Goal: Task Accomplishment & Management: Use online tool/utility

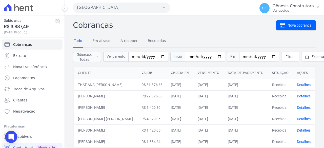
click at [102, 10] on button "[GEOGRAPHIC_DATA]" at bounding box center [121, 8] width 97 height 10
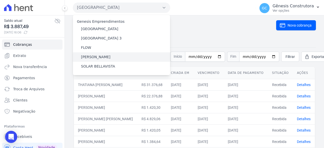
click at [93, 58] on label "[PERSON_NAME]" at bounding box center [95, 56] width 29 height 5
click at [0, 0] on input "[PERSON_NAME]" at bounding box center [0, 0] width 0 height 0
click at [94, 55] on label "[PERSON_NAME]" at bounding box center [95, 56] width 29 height 5
click at [0, 0] on input "[PERSON_NAME]" at bounding box center [0, 0] width 0 height 0
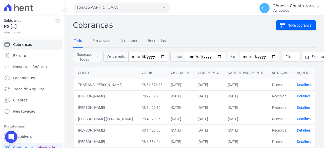
click at [103, 7] on button "[GEOGRAPHIC_DATA]" at bounding box center [121, 8] width 97 height 10
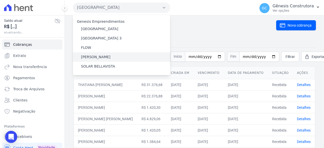
click at [99, 53] on div "[PERSON_NAME]" at bounding box center [121, 56] width 97 height 9
click at [100, 55] on label "[PERSON_NAME]" at bounding box center [95, 56] width 29 height 5
click at [0, 0] on input "[PERSON_NAME]" at bounding box center [0, 0] width 0 height 0
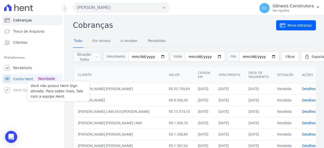
click at [18, 87] on div "Você não possui Hent Sign ativado. Para saber mais, fale com a equipe Hent. Hen…" at bounding box center [32, 90] width 61 height 10
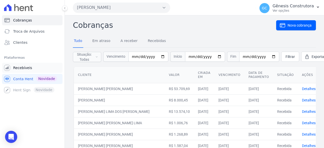
click at [18, 68] on span "Recebíveis" at bounding box center [22, 67] width 19 height 5
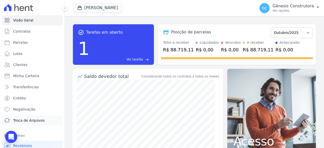
click at [30, 118] on span "Troca de Arquivos" at bounding box center [28, 120] width 31 height 5
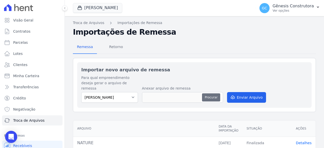
click at [211, 94] on button "Procurar" at bounding box center [211, 98] width 18 height 8
type input "GCB.C4I3E6.RETORNO.202510011252270815.000142.01102025.RET"
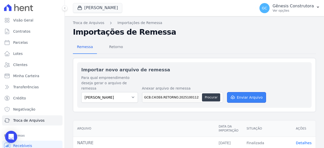
click at [234, 93] on button "Enviar Arquivo" at bounding box center [246, 97] width 39 height 11
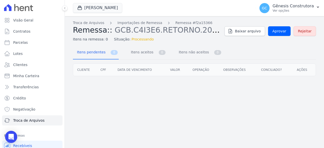
drag, startPoint x: 303, startPoint y: 33, endPoint x: 182, endPoint y: 30, distance: 120.7
click at [303, 33] on span "Rejeitar" at bounding box center [305, 31] width 14 height 5
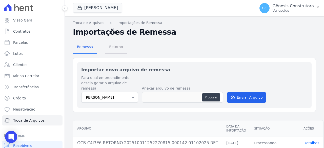
click at [117, 47] on span "Retorno" at bounding box center [116, 47] width 20 height 10
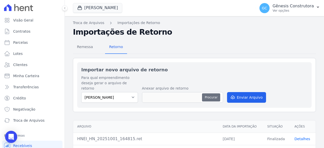
click at [215, 94] on button "Procurar" at bounding box center [211, 98] width 18 height 8
type input "GCB.C4I3E6.RETORNO.202510011252270815.000142.01102025.RET"
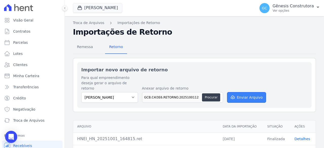
click at [235, 92] on button "Enviar Arquivo" at bounding box center [246, 97] width 39 height 11
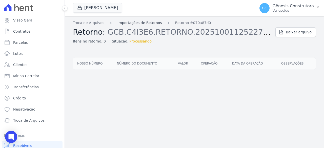
click at [144, 25] on link "Importações de Retornos" at bounding box center [140, 22] width 45 height 5
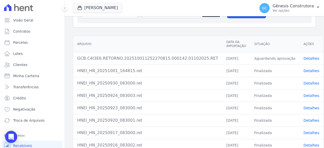
scroll to position [81, 0]
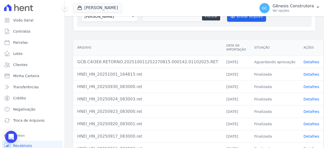
click at [306, 60] on link "Detalhes" at bounding box center [312, 62] width 16 height 4
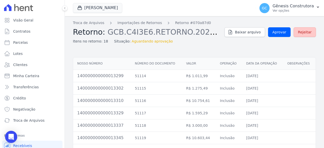
click at [305, 32] on span "Rejeitar" at bounding box center [305, 32] width 14 height 5
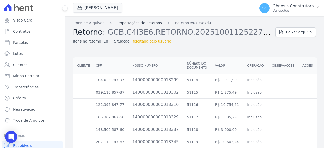
click at [130, 24] on link "Importações de Retornos" at bounding box center [140, 22] width 45 height 5
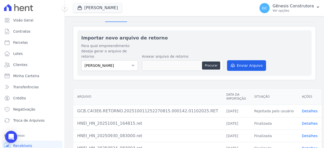
scroll to position [25, 0]
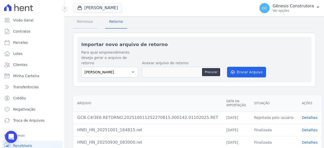
click at [91, 22] on span "Remessa" at bounding box center [85, 21] width 22 height 10
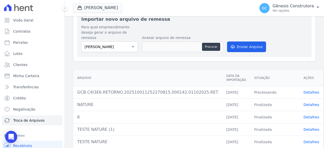
scroll to position [76, 0]
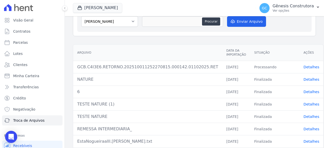
click at [300, 63] on td "Detalhes" at bounding box center [312, 67] width 24 height 12
click at [304, 65] on link "Detalhes" at bounding box center [312, 67] width 16 height 4
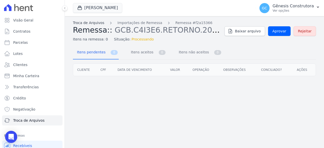
click at [91, 25] on link "Troca de Arquivos" at bounding box center [88, 22] width 31 height 5
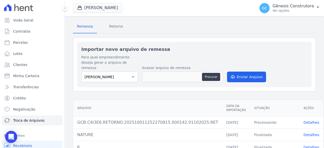
scroll to position [76, 0]
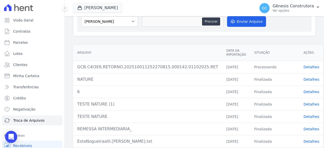
click at [304, 65] on link "Detalhes" at bounding box center [312, 67] width 16 height 4
